Goal: Connect with others: Connect with others

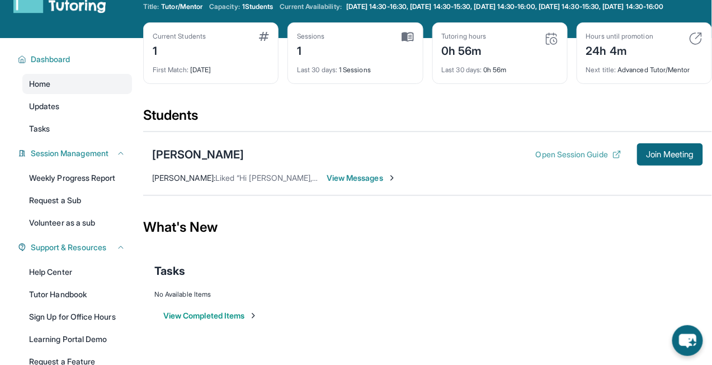
scroll to position [41, 0]
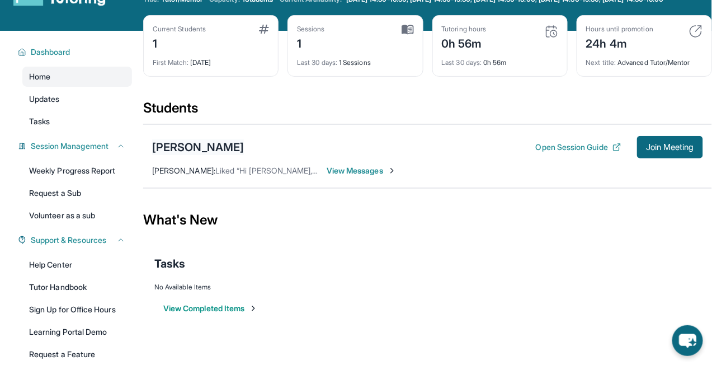
click at [222, 151] on div "[PERSON_NAME]" at bounding box center [198, 147] width 92 height 16
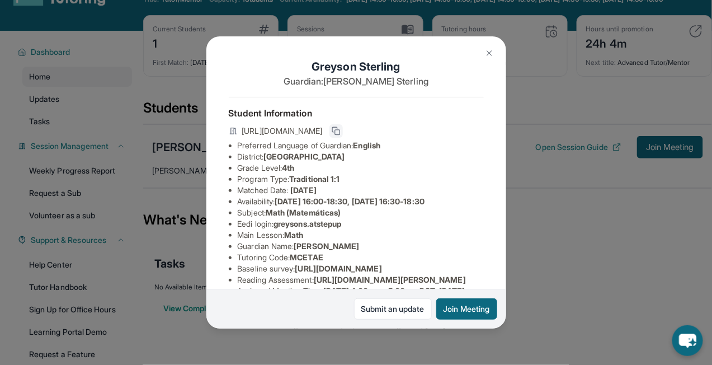
click at [341, 131] on icon at bounding box center [336, 130] width 9 height 9
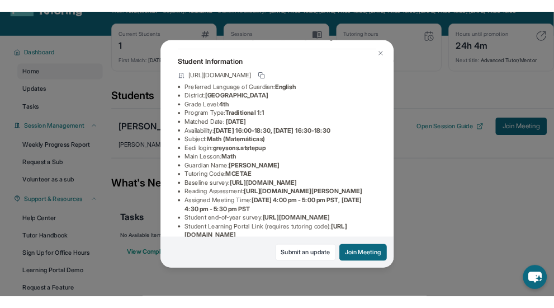
scroll to position [190, 0]
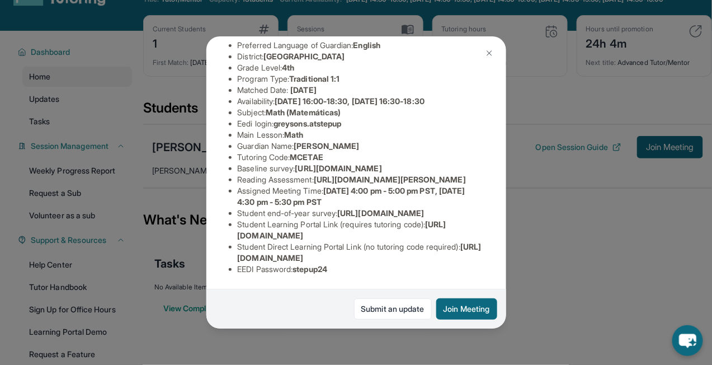
drag, startPoint x: 238, startPoint y: 257, endPoint x: 469, endPoint y: 260, distance: 231.1
click at [469, 260] on li "Student Direct Learning Portal Link (no tutoring code required) : [URL][DOMAIN_…" at bounding box center [361, 252] width 246 height 22
copy span "[URL][DOMAIN_NAME]"
click at [583, 144] on div "Greyson Sterling Guardian: [PERSON_NAME] Student Information [URL][DOMAIN_NAME]…" at bounding box center [356, 182] width 712 height 365
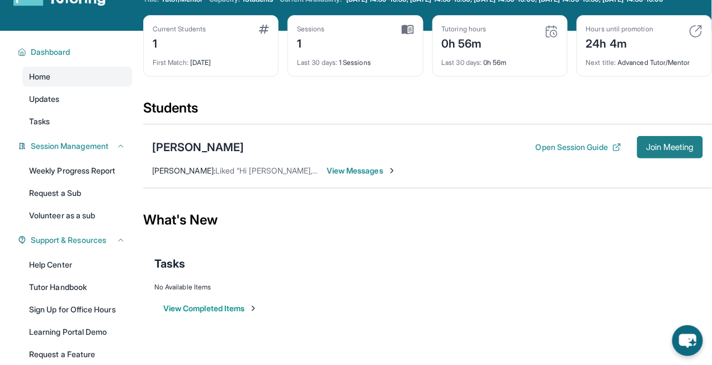
click at [682, 150] on span "Join Meeting" at bounding box center [670, 147] width 48 height 7
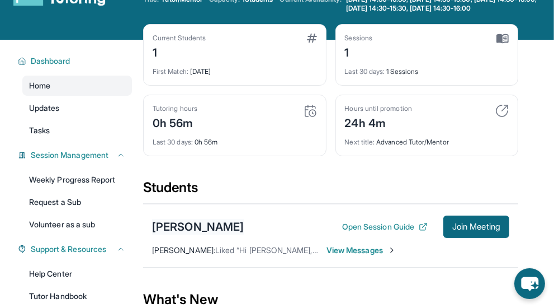
click at [221, 227] on div "[PERSON_NAME]" at bounding box center [198, 227] width 92 height 16
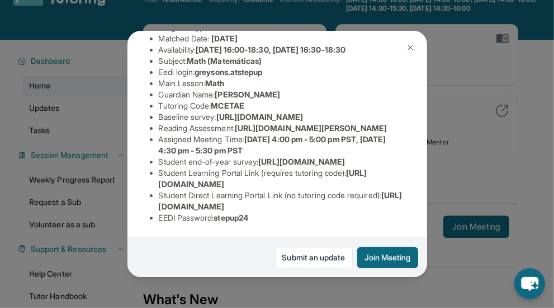
scroll to position [43, 0]
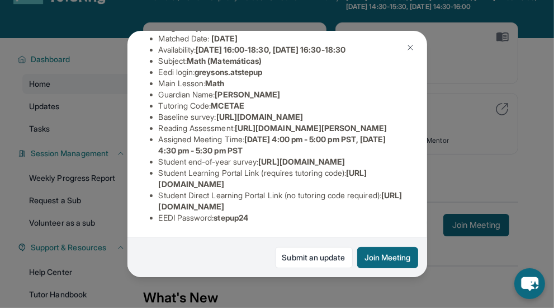
drag, startPoint x: 158, startPoint y: 207, endPoint x: 398, endPoint y: 204, distance: 240.0
click at [398, 204] on li "Student Direct Learning Portal Link (no tutoring code required) : [URL][DOMAIN_…" at bounding box center [282, 201] width 246 height 22
copy span "[URL][DOMAIN_NAME]"
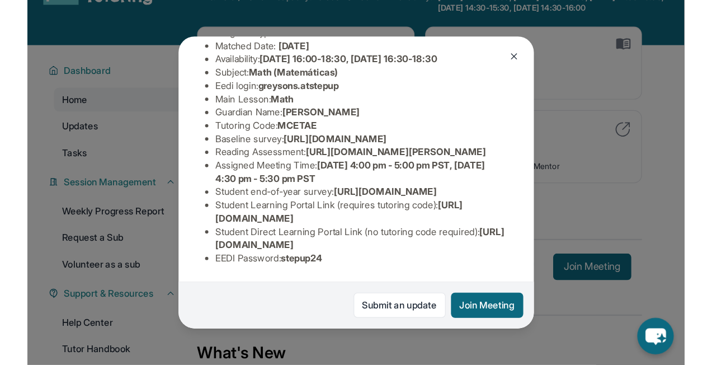
scroll to position [235, 0]
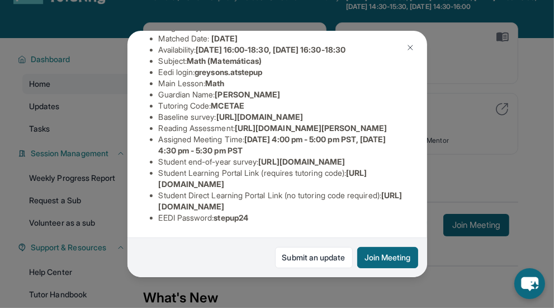
drag, startPoint x: 173, startPoint y: 185, endPoint x: 354, endPoint y: 181, distance: 180.2
click at [354, 181] on li "Student Learning Portal Link (requires tutoring code) : [URL][DOMAIN_NAME]" at bounding box center [282, 178] width 246 height 22
copy span "[URL][DOMAIN_NAME]"
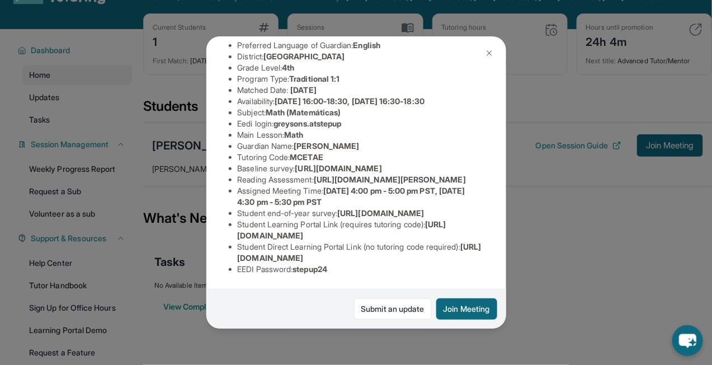
scroll to position [190, 0]
click at [557, 129] on div "Greyson Sterling Guardian: [PERSON_NAME] Student Information [URL][DOMAIN_NAME]…" at bounding box center [356, 182] width 712 height 365
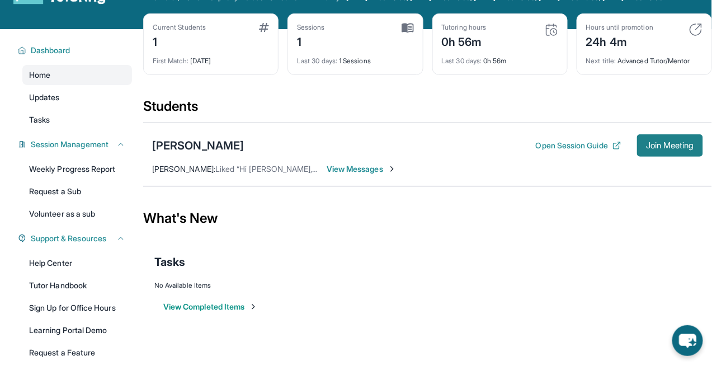
click at [654, 149] on span "Join Meeting" at bounding box center [670, 145] width 48 height 7
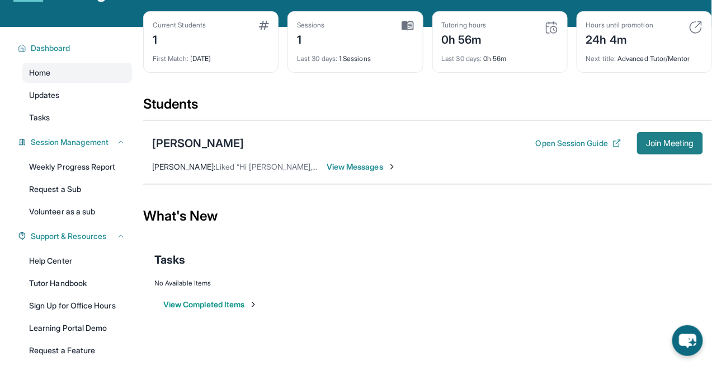
click at [663, 147] on span "Join Meeting" at bounding box center [670, 143] width 48 height 7
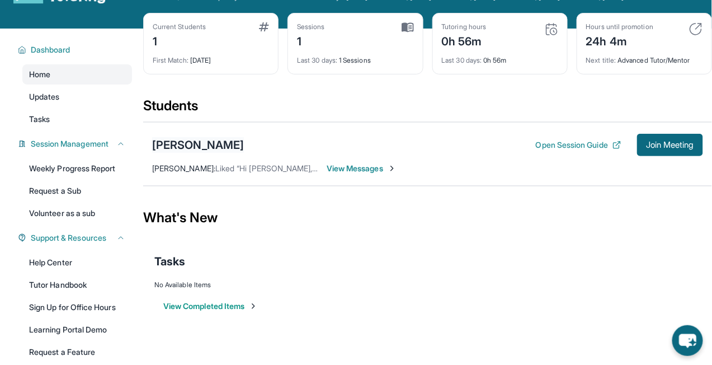
click at [210, 153] on div "[PERSON_NAME]" at bounding box center [198, 145] width 92 height 16
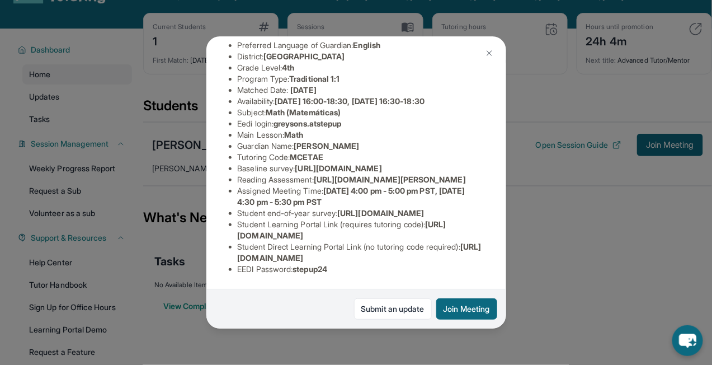
scroll to position [190, 0]
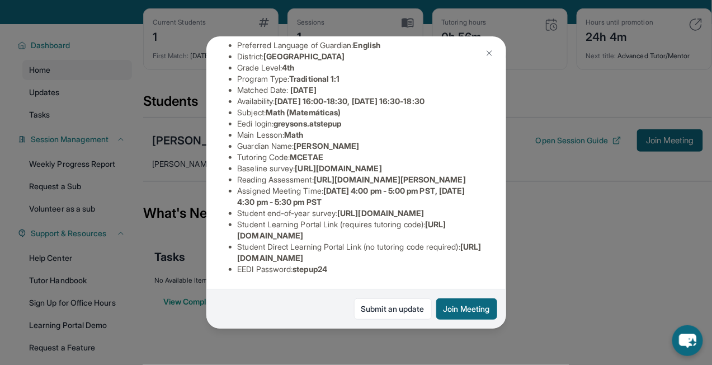
drag, startPoint x: 239, startPoint y: 235, endPoint x: 444, endPoint y: 238, distance: 204.8
click at [444, 238] on li "Student Learning Portal Link (requires tutoring code) : [URL][DOMAIN_NAME]" at bounding box center [361, 230] width 246 height 22
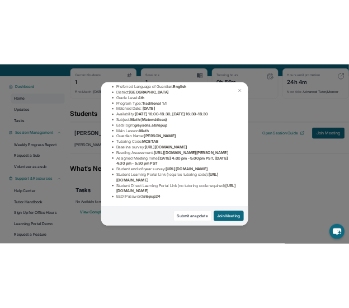
scroll to position [45, 0]
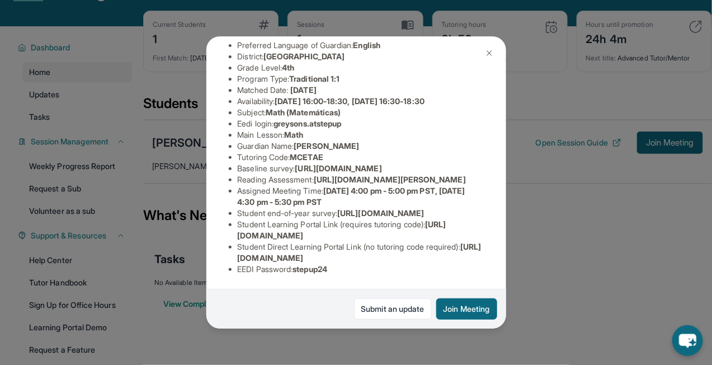
copy span "[URL][DOMAIN_NAME]"
copy span "MCETAE"
drag, startPoint x: 469, startPoint y: 257, endPoint x: 437, endPoint y: 258, distance: 31.9
click at [437, 258] on li "Student Direct Learning Portal Link (no tutoring code required) : [URL][DOMAIN_…" at bounding box center [361, 252] width 246 height 22
click at [310, 152] on span "MCETAE" at bounding box center [306, 157] width 33 height 10
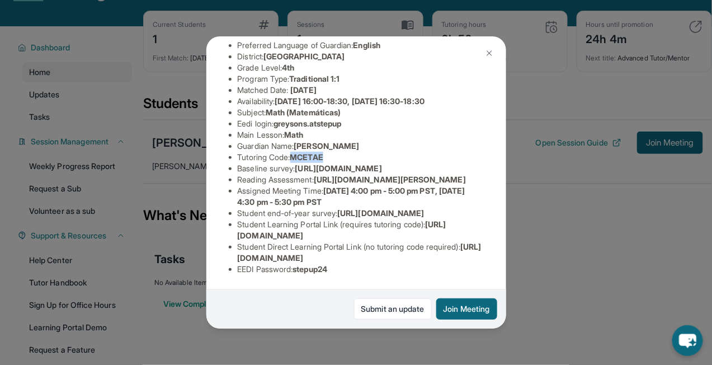
click at [310, 152] on span "MCETAE" at bounding box center [306, 157] width 33 height 10
copy span "MCETAE"
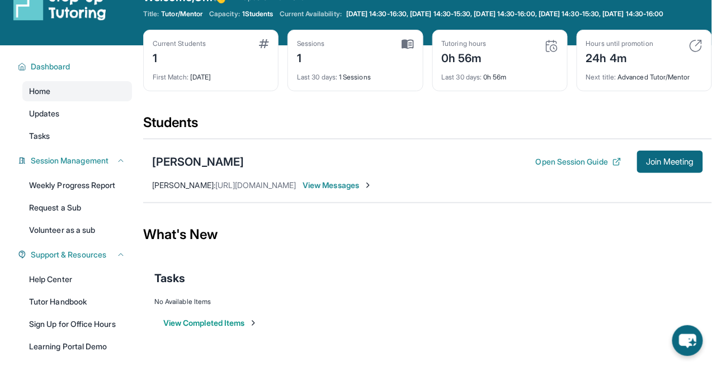
scroll to position [128, 0]
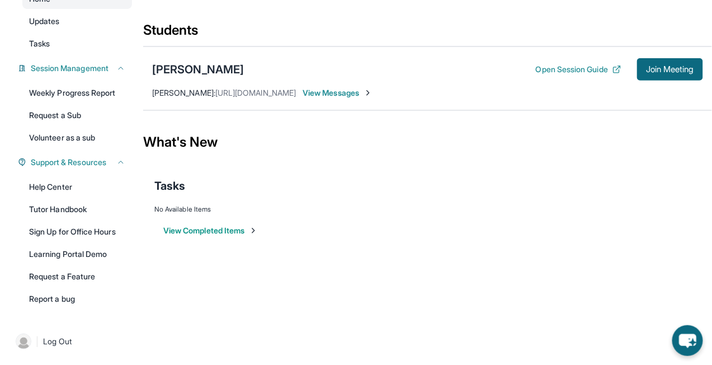
click at [222, 227] on button "View Completed Items" at bounding box center [210, 230] width 95 height 11
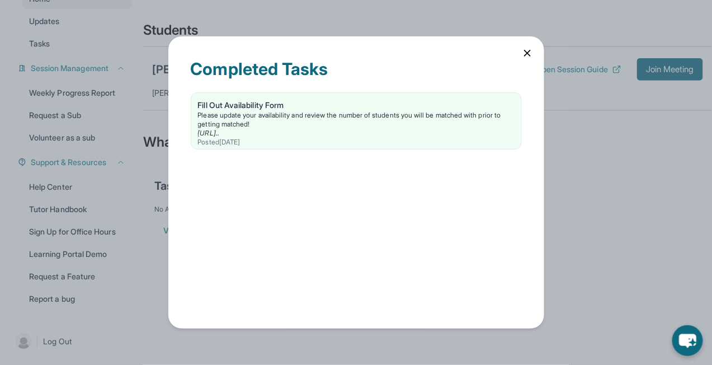
click at [525, 58] on icon at bounding box center [527, 53] width 11 height 11
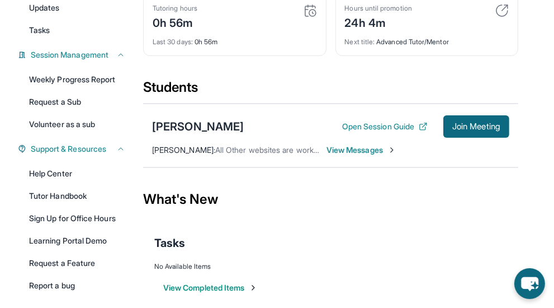
scroll to position [184, 0]
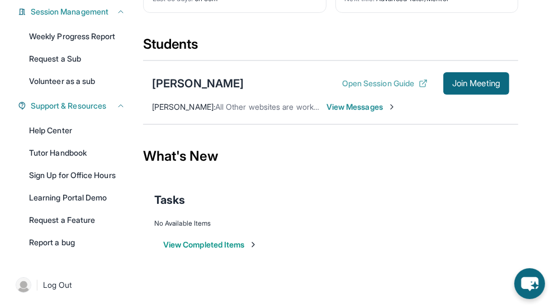
click at [374, 84] on button "Open Session Guide" at bounding box center [385, 83] width 86 height 11
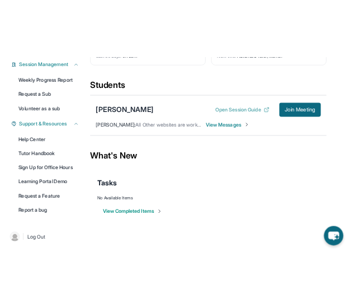
scroll to position [100, 0]
